Goal: Task Accomplishment & Management: Use online tool/utility

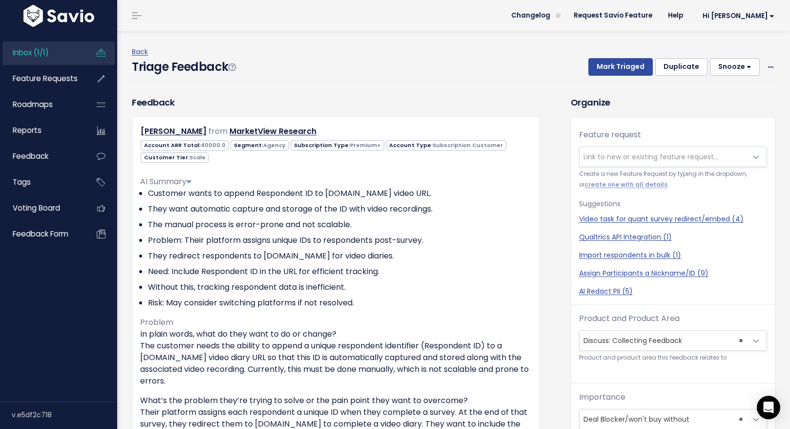
click at [21, 48] on span "Inbox (1/1)" at bounding box center [31, 52] width 36 height 10
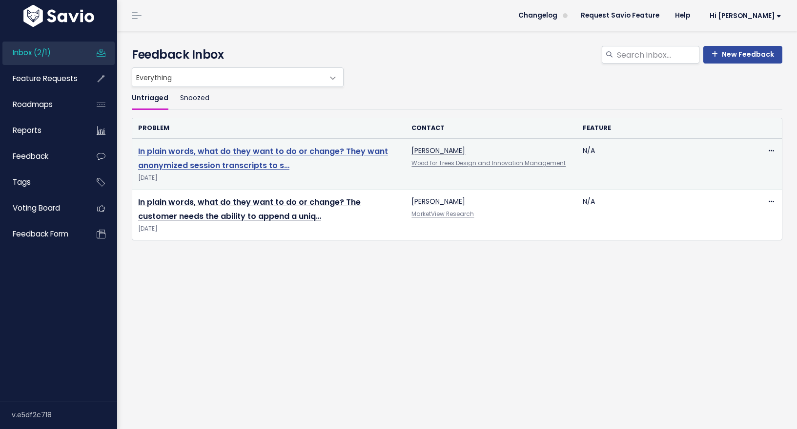
click at [192, 166] on link "In plain words, what do they want to do or change? They want anonymized session…" at bounding box center [263, 158] width 250 height 25
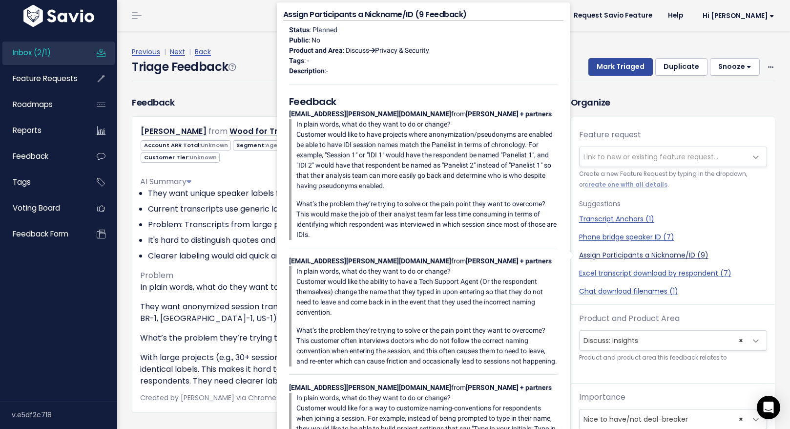
click at [594, 254] on link "Assign Participants a Nickname/ID (9)" at bounding box center [673, 255] width 188 height 10
select select "58945"
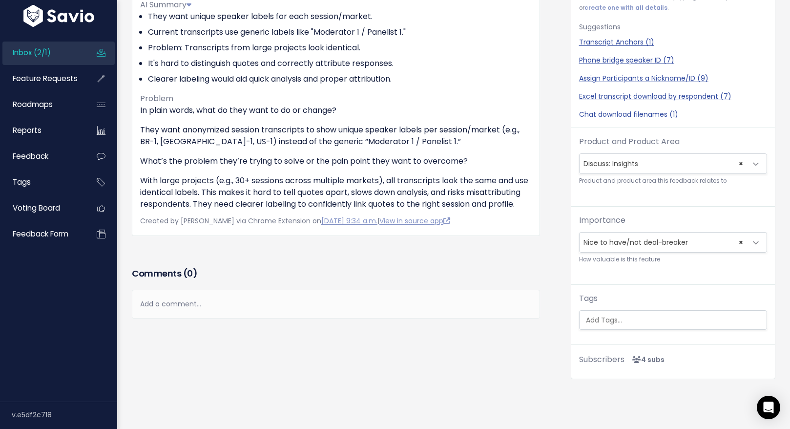
scroll to position [184, 0]
drag, startPoint x: 656, startPoint y: 314, endPoint x: 666, endPoint y: 312, distance: 10.4
click at [656, 315] on input "search" at bounding box center [674, 320] width 185 height 10
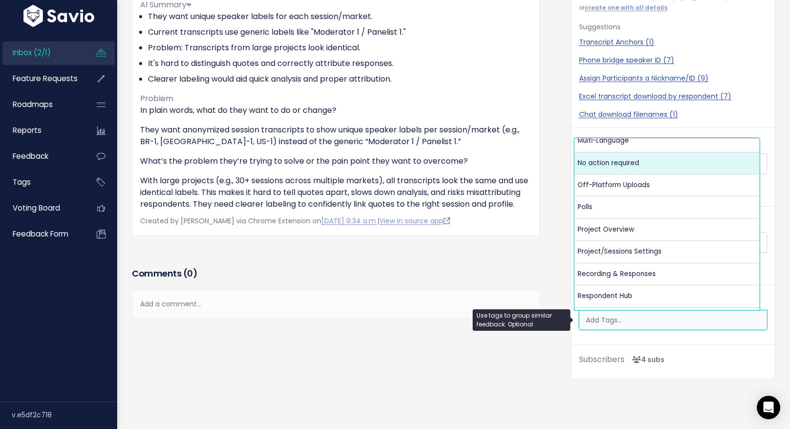
scroll to position [295, 0]
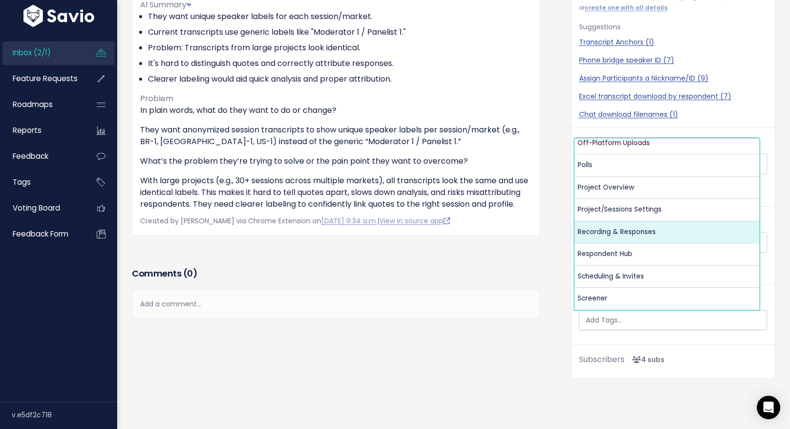
select select "13472"
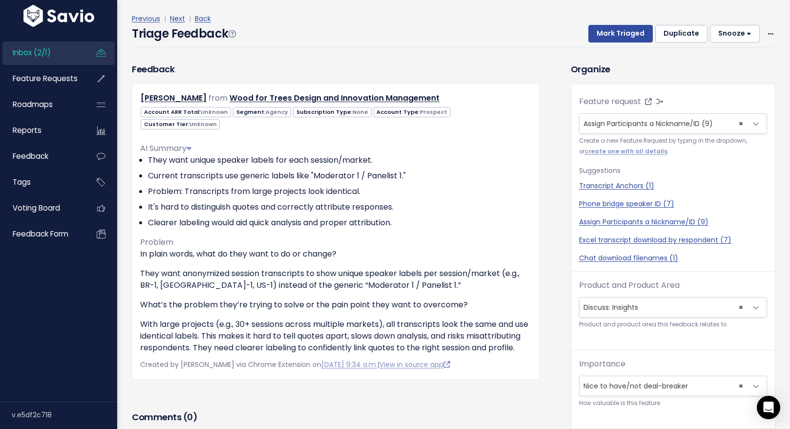
scroll to position [0, 0]
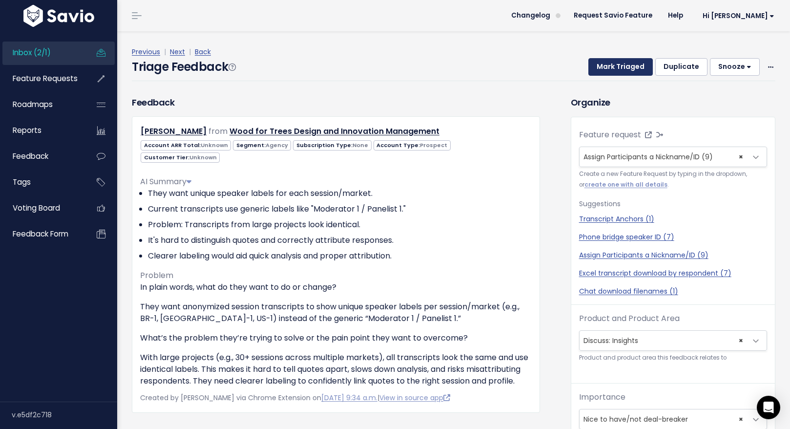
click at [622, 68] on button "Mark Triaged" at bounding box center [620, 67] width 64 height 18
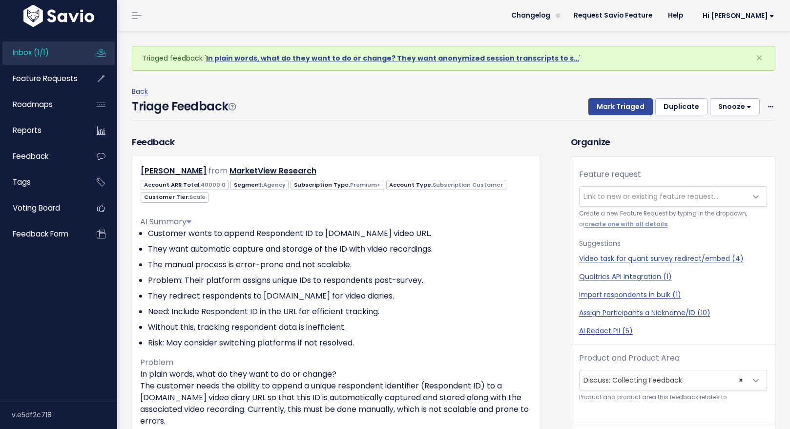
click at [38, 53] on span "Inbox (1/1)" at bounding box center [31, 52] width 36 height 10
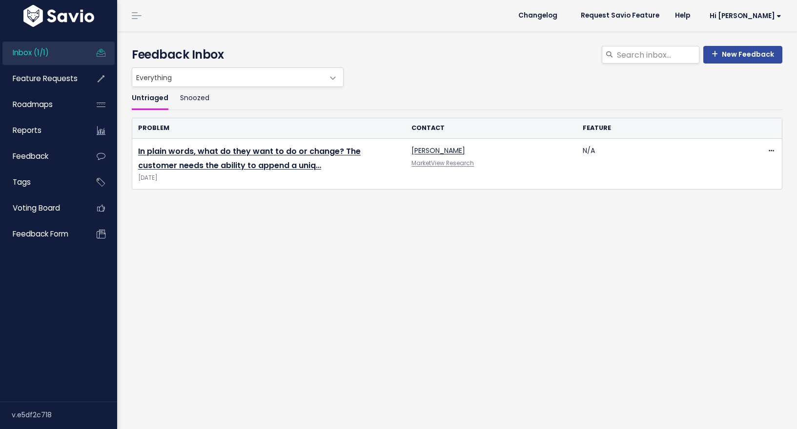
click at [548, 91] on ul "Untriaged Snoozed" at bounding box center [457, 98] width 651 height 23
